Goal: Task Accomplishment & Management: Use online tool/utility

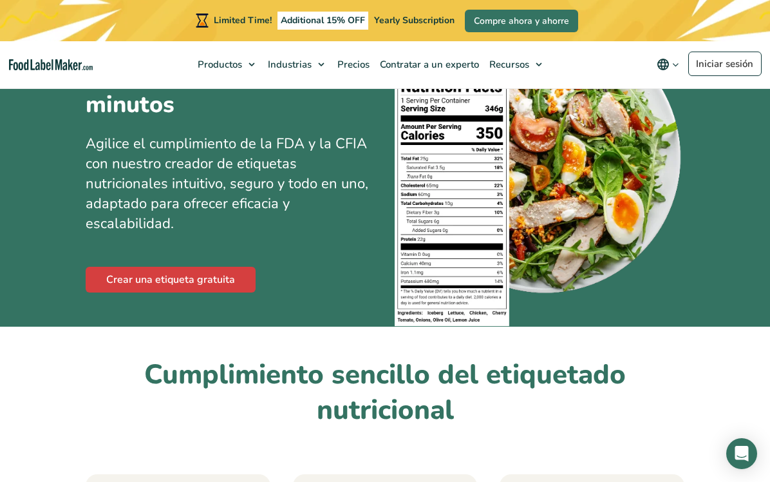
scroll to position [86, 0]
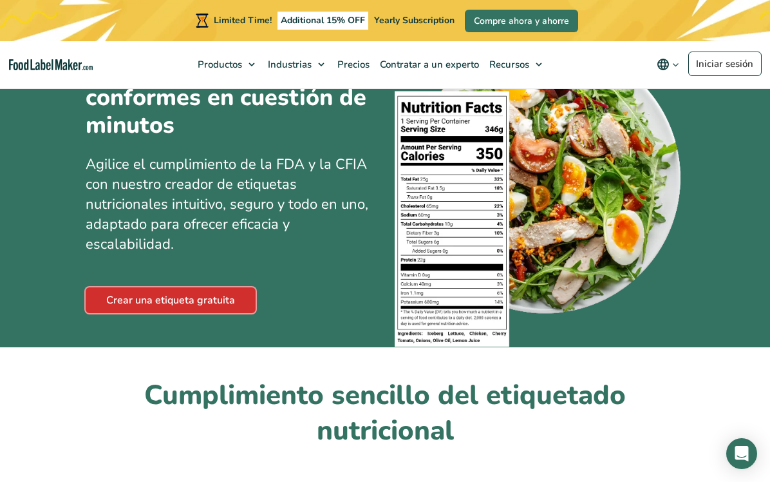
click at [223, 298] on link "Crear una etiqueta gratuita" at bounding box center [171, 300] width 170 height 26
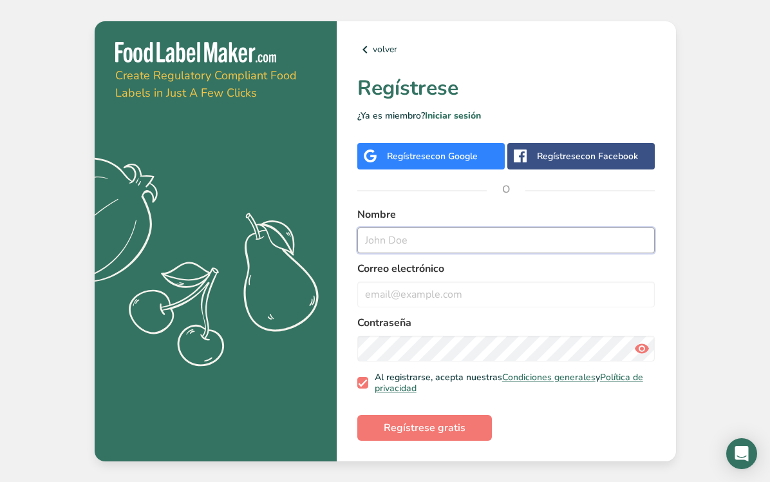
click at [411, 242] on input "text" at bounding box center [506, 240] width 298 height 26
type input "[PERSON_NAME]"
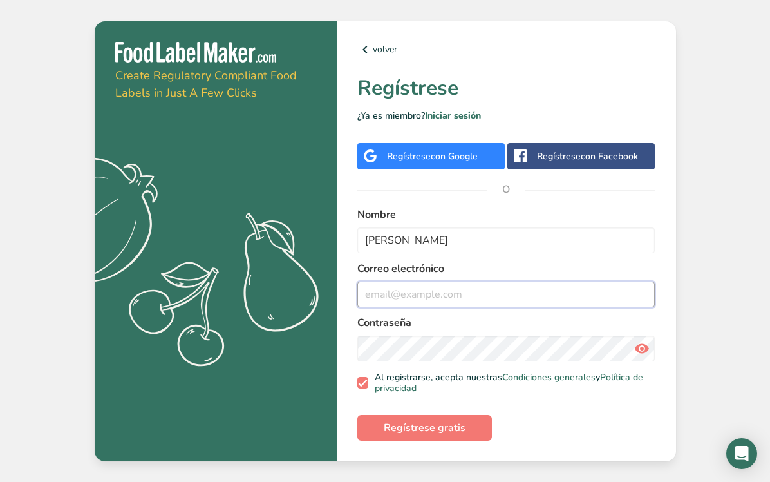
click at [401, 287] on input "email" at bounding box center [506, 294] width 298 height 26
type input "[EMAIL_ADDRESS][PERSON_NAME][DOMAIN_NAME]"
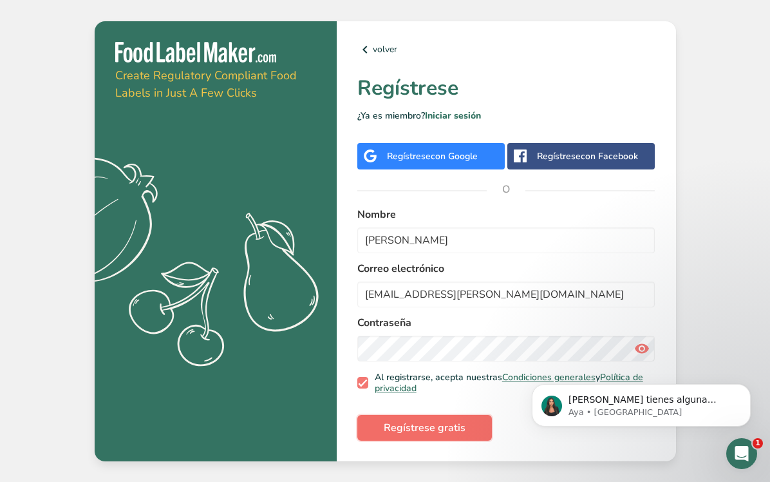
click at [459, 432] on span "Regístrese gratis" at bounding box center [425, 427] width 82 height 15
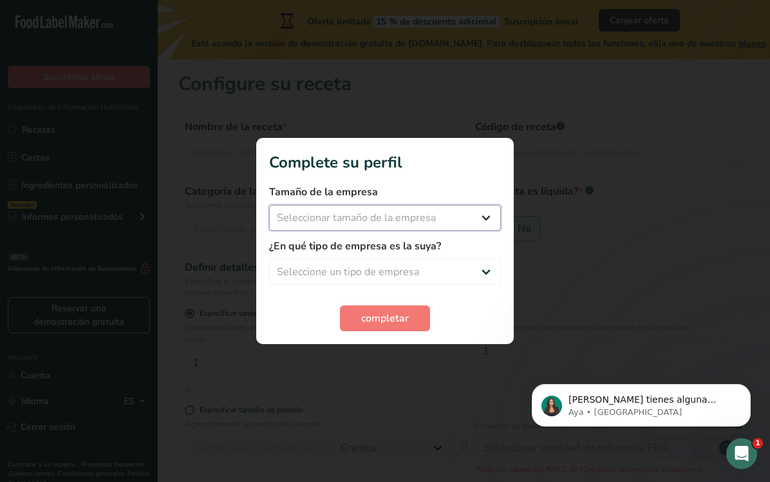
click at [415, 224] on select "Seleccionar tamaño de la empresa Menos de 10 empleados De 10 a 50 empleados De …" at bounding box center [385, 218] width 232 height 26
select select "1"
click at [269, 205] on select "Seleccionar tamaño de la empresa Menos de 10 empleados De 10 a 50 empleados De …" at bounding box center [385, 218] width 232 height 26
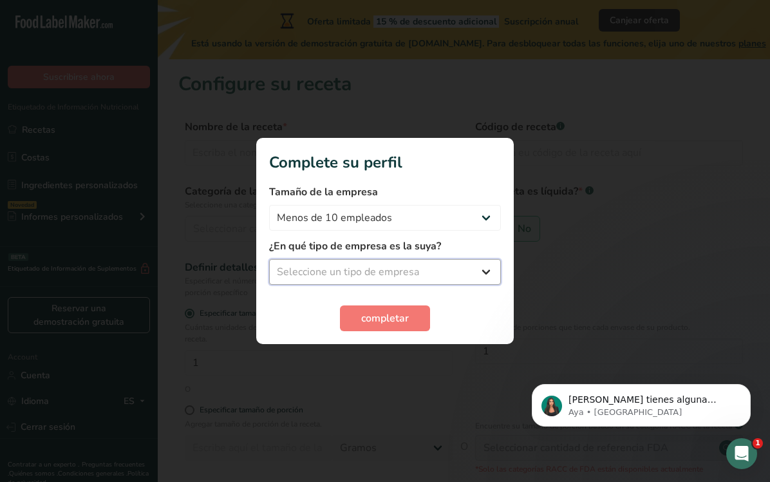
click at [401, 268] on select "Seleccione un tipo de empresa Fabricante de alimentos envasados Restaurante y c…" at bounding box center [385, 272] width 232 height 26
select select "1"
click at [269, 259] on select "Seleccione un tipo de empresa Fabricante de alimentos envasados Restaurante y c…" at bounding box center [385, 272] width 232 height 26
click at [447, 274] on select "Fabricante de alimentos envasados Restaurante y cafetería [GEOGRAPHIC_DATA] Emp…" at bounding box center [385, 272] width 232 height 26
click at [269, 259] on select "Fabricante de alimentos envasados Restaurante y cafetería [GEOGRAPHIC_DATA] Emp…" at bounding box center [385, 272] width 232 height 26
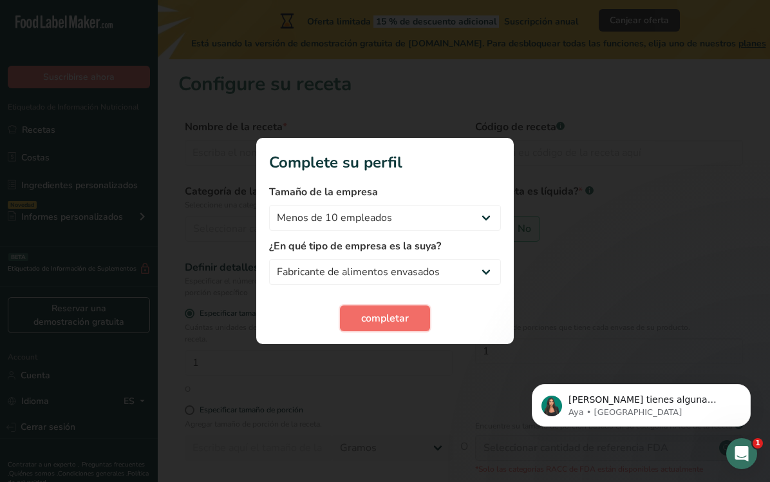
click at [384, 313] on span "completar" at bounding box center [385, 317] width 48 height 15
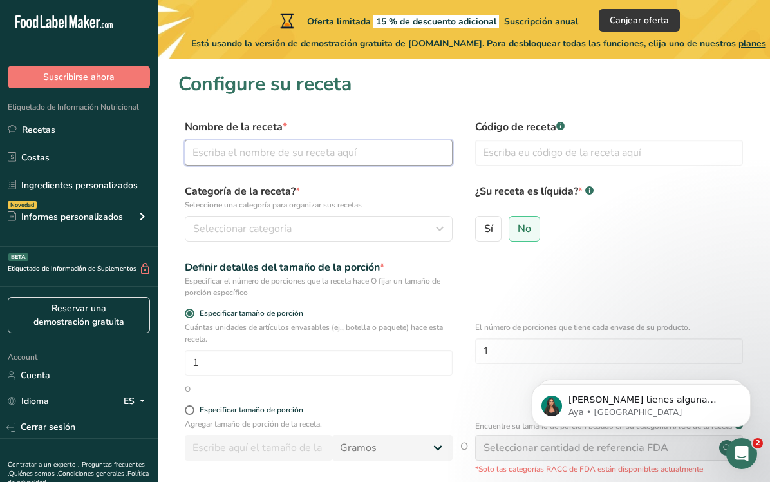
click at [317, 158] on input "text" at bounding box center [319, 153] width 268 height 26
type input "adaptogenos"
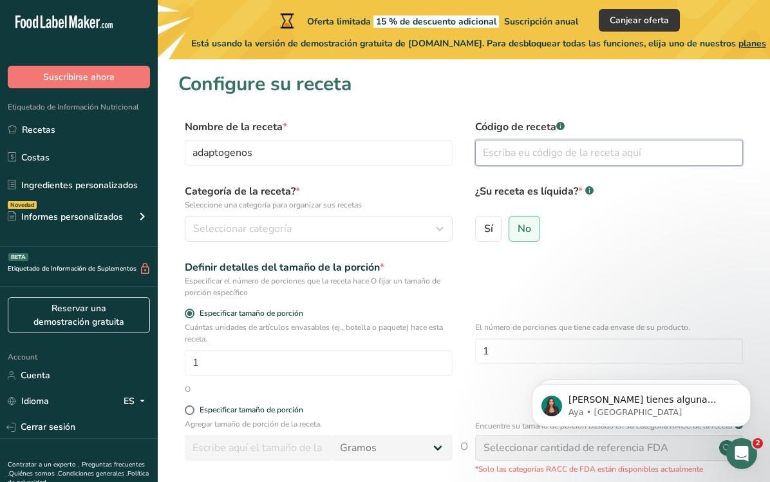
click at [543, 152] on input "text" at bounding box center [609, 153] width 268 height 26
type input "001adp"
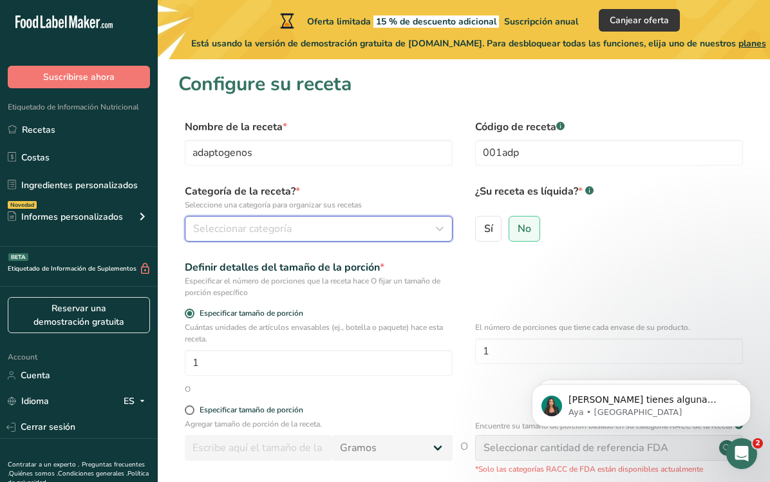
click at [245, 233] on span "Seleccionar categoría" at bounding box center [242, 228] width 99 height 15
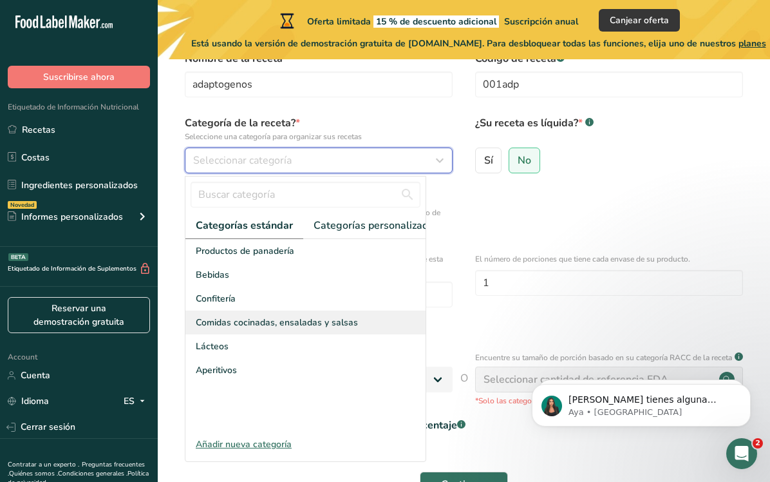
scroll to position [70, 0]
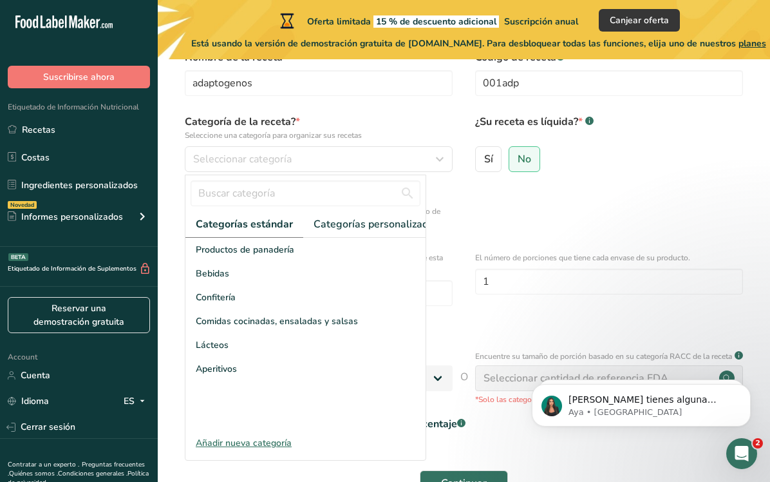
click at [251, 446] on div "Añadir nueva categoría" at bounding box center [305, 443] width 240 height 14
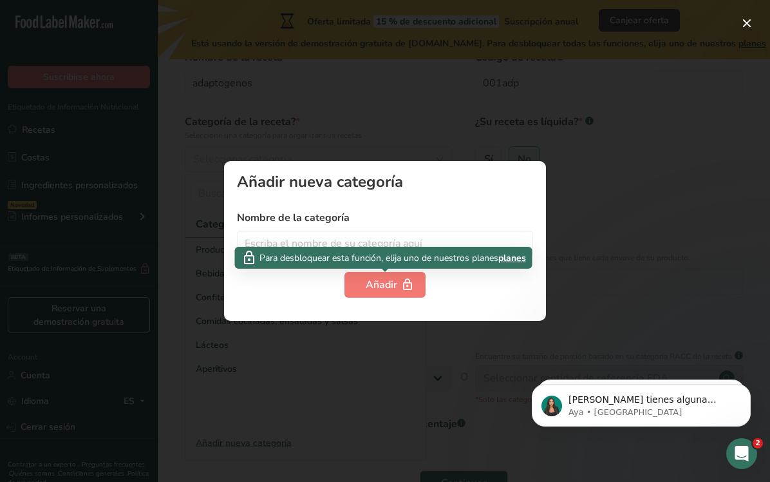
click at [344, 249] on div "Para desbloquear esta función, elija uno de nuestros planes planes" at bounding box center [384, 258] width 298 height 22
click at [343, 243] on input "text" at bounding box center [385, 244] width 296 height 26
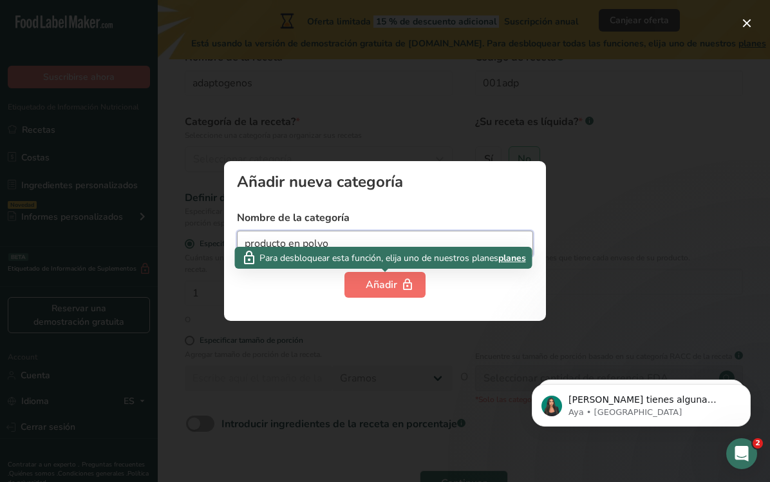
type input "producto en polvo"
click at [381, 285] on div "Añadir" at bounding box center [385, 284] width 39 height 15
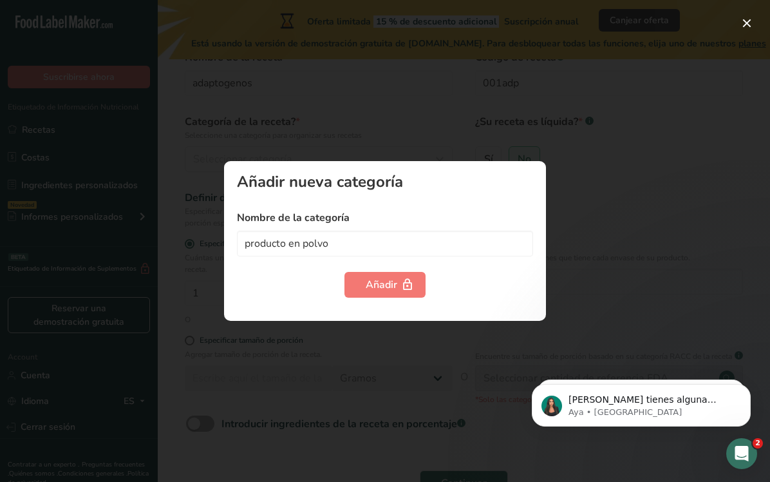
click at [379, 92] on div at bounding box center [385, 241] width 770 height 482
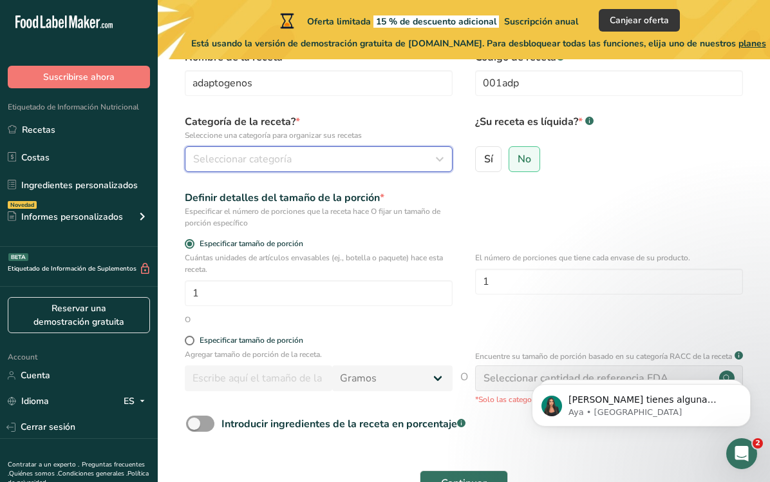
click at [251, 166] on span "Seleccionar categoría" at bounding box center [242, 158] width 99 height 15
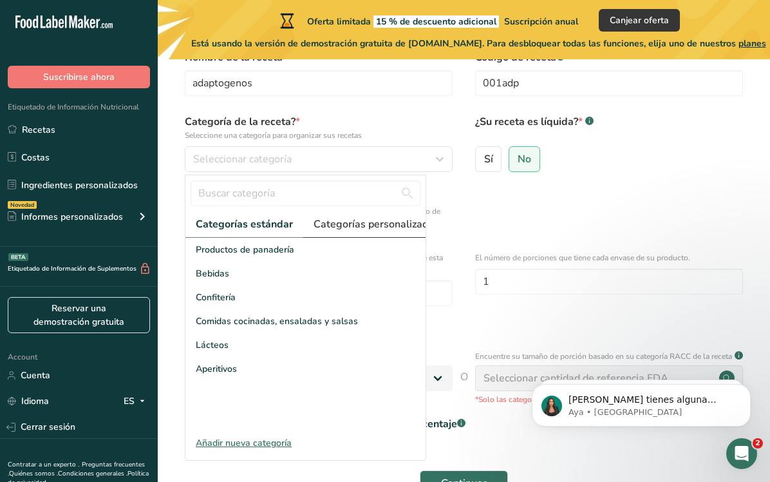
click at [341, 222] on span "Categorías personalizadas .a-a{fill:#347362;}.b-a{fill:#fff;}" at bounding box center [381, 223] width 134 height 15
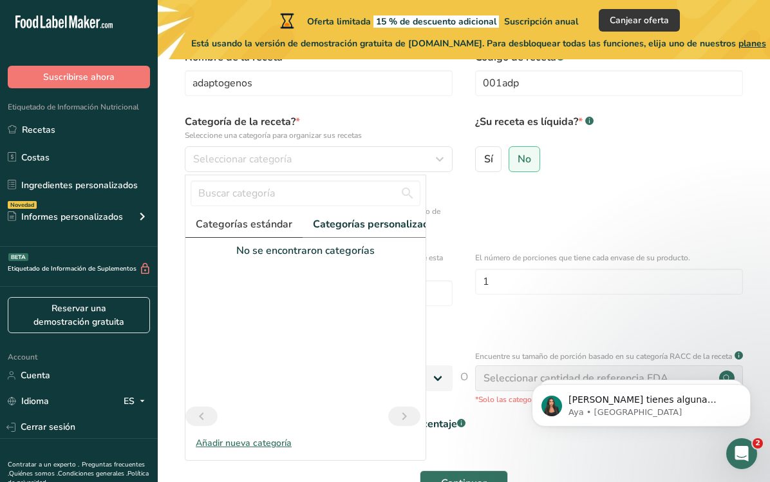
click at [252, 221] on span "Categorías estándar" at bounding box center [244, 223] width 97 height 15
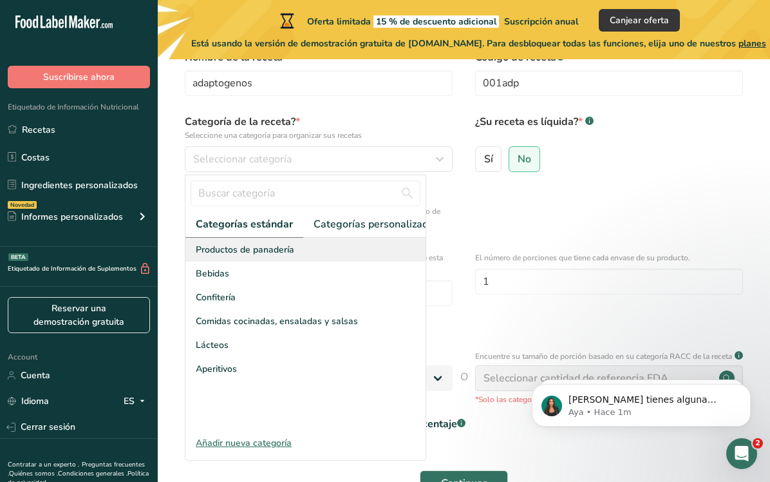
click at [238, 254] on span "Productos de panadería" at bounding box center [245, 250] width 99 height 14
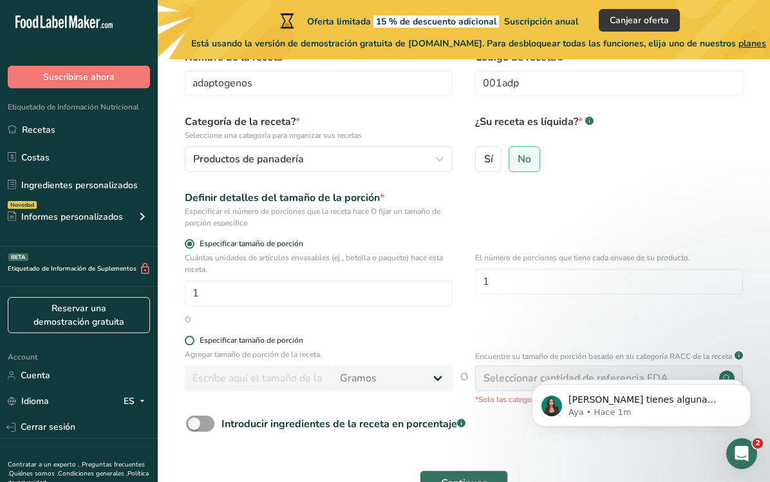
click at [191, 341] on span at bounding box center [190, 341] width 10 height 10
click at [191, 341] on input "Especificar tamaño de porción" at bounding box center [189, 340] width 8 height 8
radio input "true"
radio input "false"
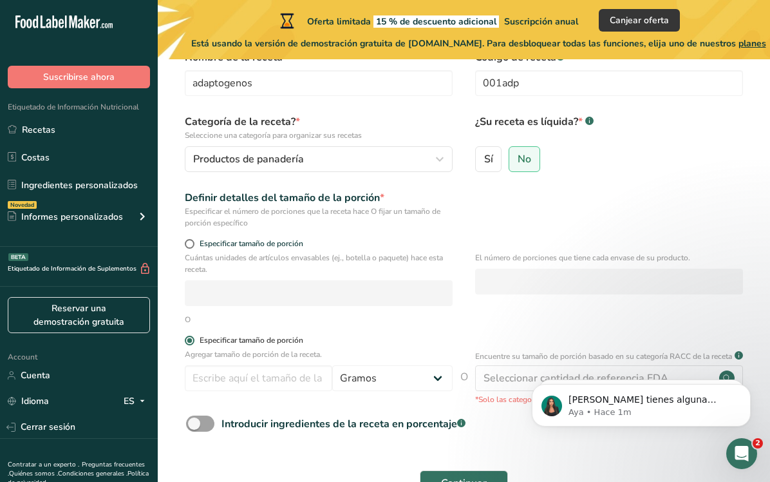
click at [191, 341] on span at bounding box center [190, 341] width 10 height 10
click at [191, 341] on input "Especificar tamaño de porción" at bounding box center [189, 340] width 8 height 8
click at [189, 247] on span at bounding box center [190, 244] width 10 height 10
click at [189, 247] on input "Especificar tamaño de porción" at bounding box center [189, 244] width 8 height 8
radio input "true"
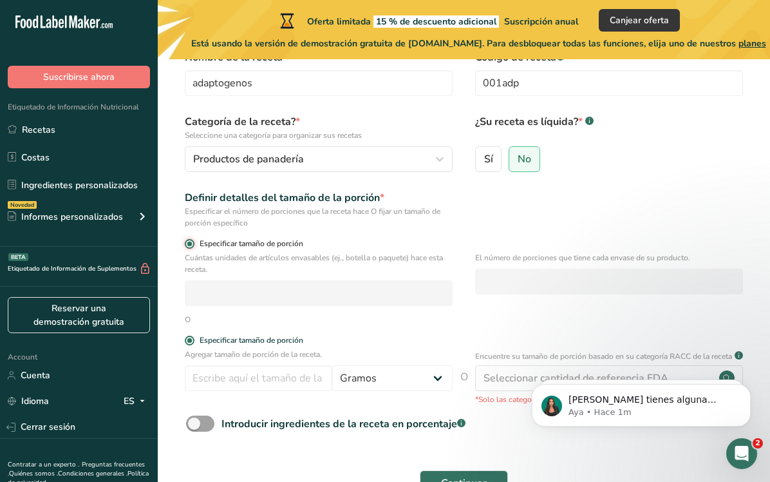
radio input "false"
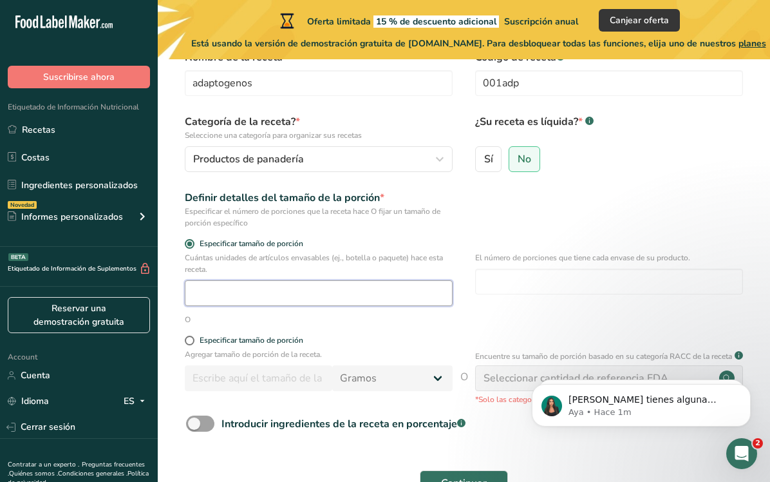
click at [232, 290] on input "number" at bounding box center [319, 293] width 268 height 26
type input "1"
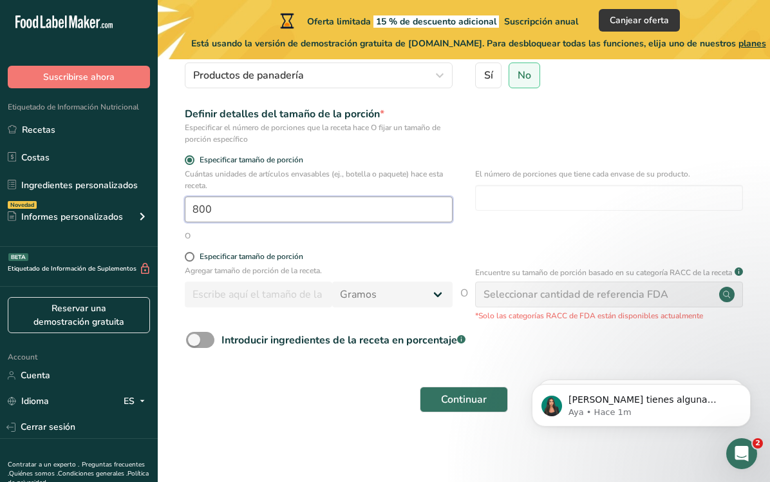
click at [194, 203] on input "800" at bounding box center [319, 209] width 268 height 26
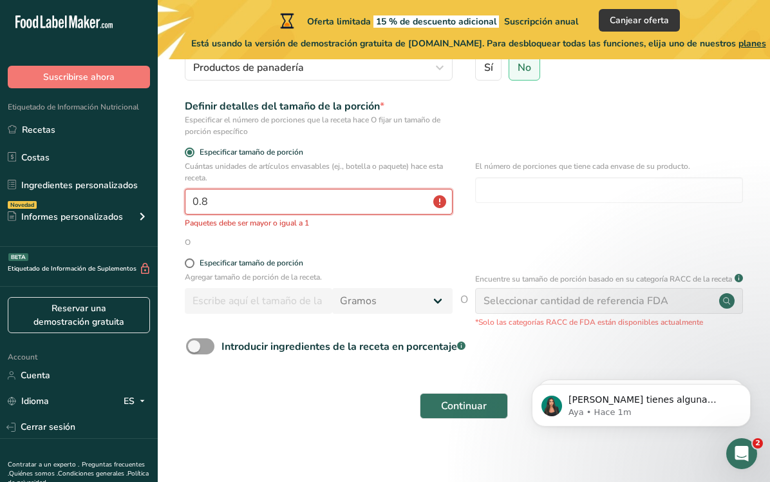
click at [280, 197] on input "0.8" at bounding box center [319, 202] width 268 height 26
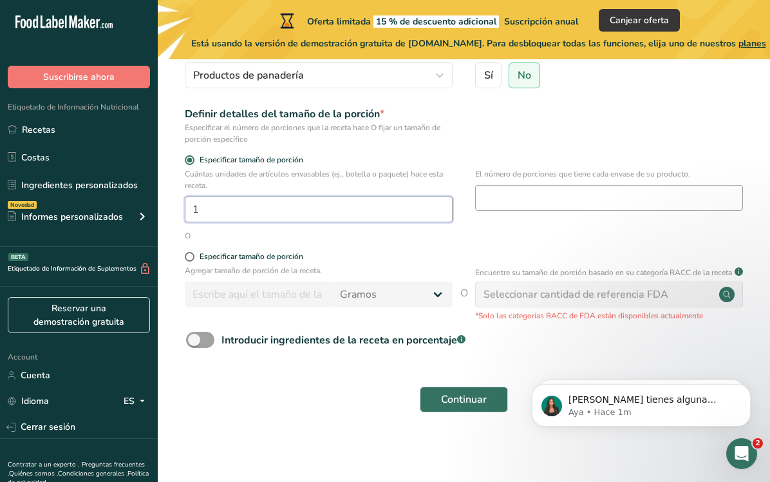
type input "1"
click at [522, 190] on input "number" at bounding box center [609, 198] width 268 height 26
type input "30"
click at [341, 234] on form "Nombre de la receta * adaptogenos Código de receta .a-a{fill:#347362;}.b-a{fill…" at bounding box center [463, 193] width 571 height 454
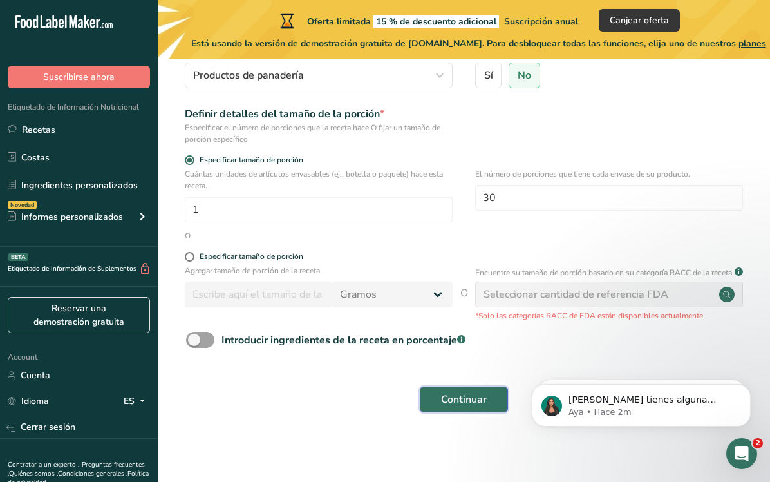
click at [444, 397] on span "Continuar" at bounding box center [464, 399] width 46 height 15
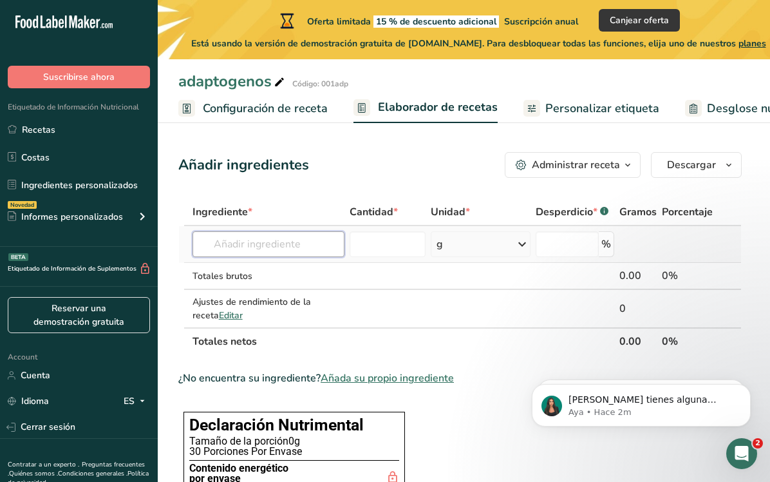
click at [269, 250] on input "text" at bounding box center [269, 244] width 152 height 26
click at [303, 237] on input "text" at bounding box center [269, 244] width 152 height 26
paste input "Ashwagandha"
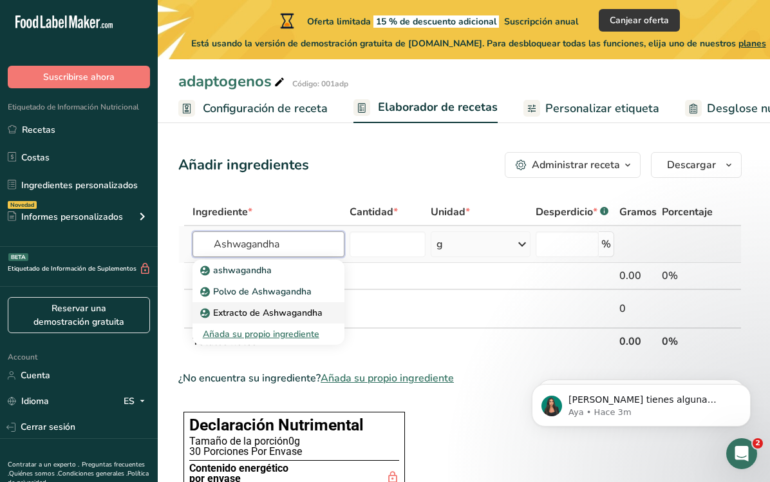
type input "Ashwagandha"
click at [274, 311] on p "Extracto de Ashwagandha" at bounding box center [263, 313] width 120 height 14
type input "Ashwagandha Extract"
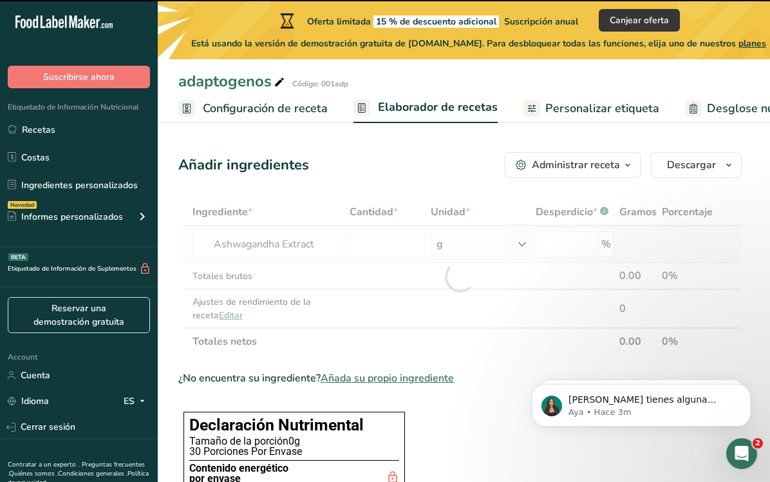
type input "0"
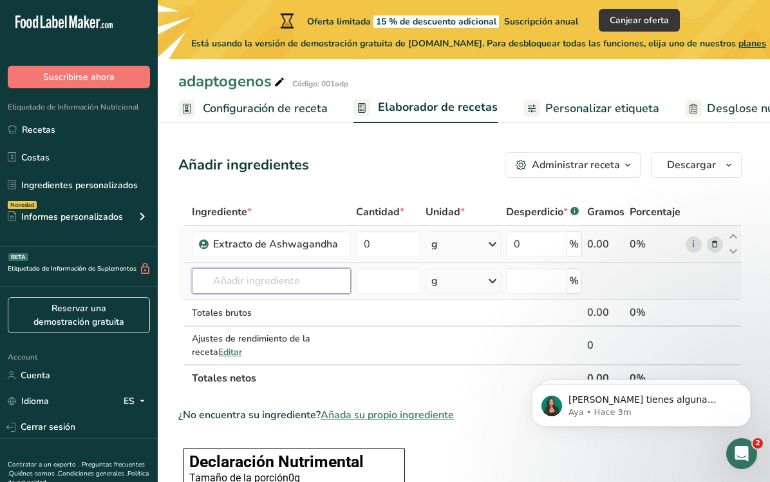
click at [272, 287] on input "text" at bounding box center [271, 281] width 159 height 26
type input "m"
type input "e"
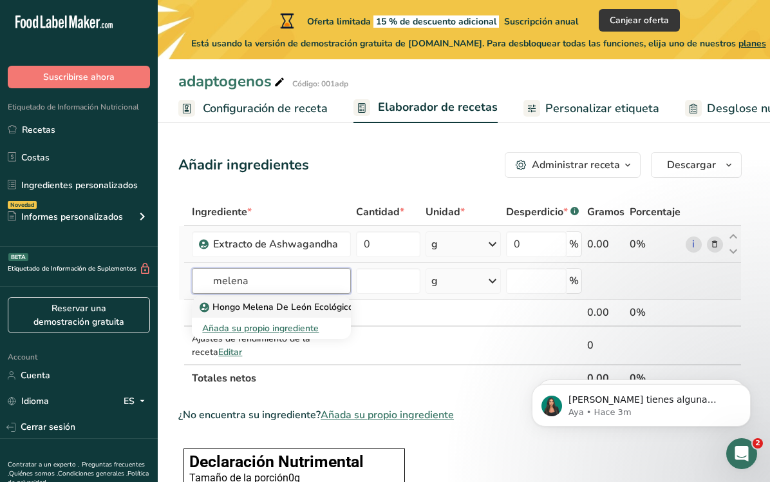
type input "melena"
click at [286, 309] on p "Hongo Melena De León Ecológico" at bounding box center [277, 307] width 151 height 14
type input "Organic Lion's Mane Mushroom"
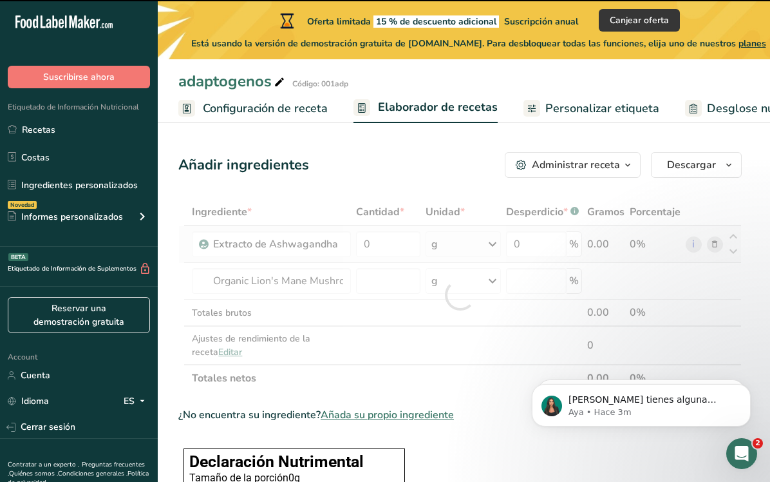
type input "0"
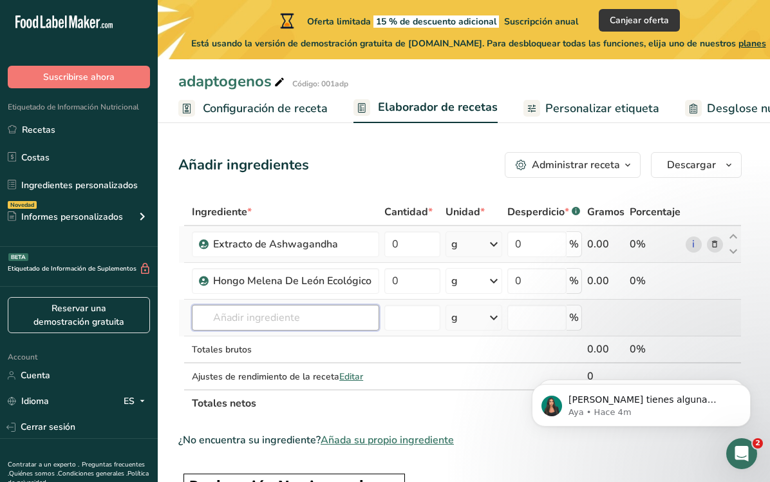
click at [240, 319] on input "text" at bounding box center [285, 318] width 187 height 26
type input "c"
